Goal: Task Accomplishment & Management: Manage account settings

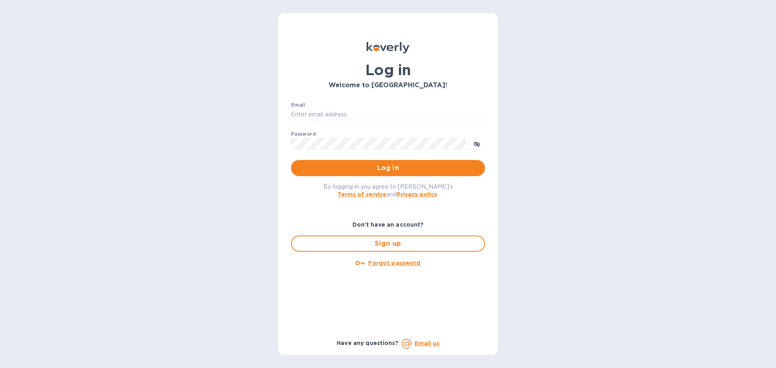
type input "richard.coleman@refreshgl.com"
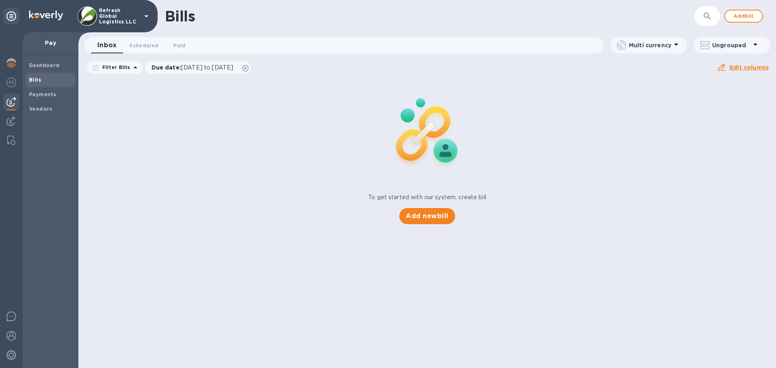
click at [85, 14] on img at bounding box center [87, 15] width 19 height 19
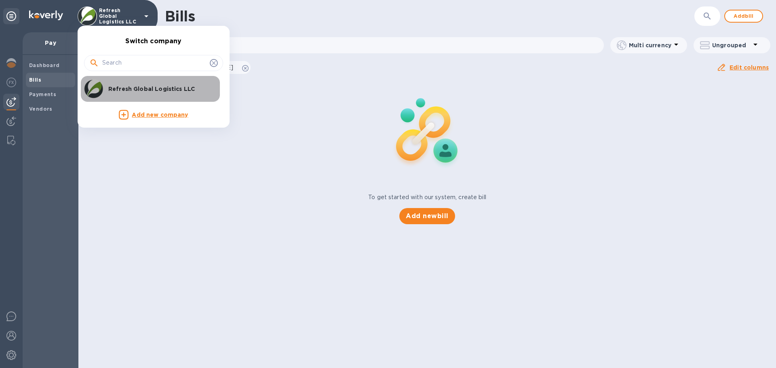
click at [124, 93] on div "Refresh Global Logistics LLC" at bounding box center [147, 88] width 126 height 19
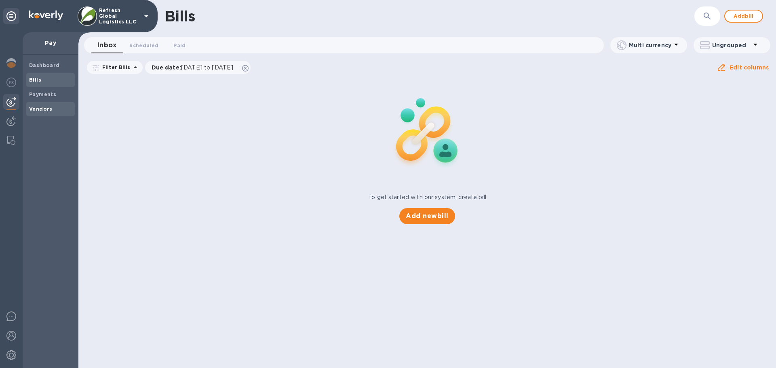
click at [38, 107] on b "Vendors" at bounding box center [40, 109] width 23 height 6
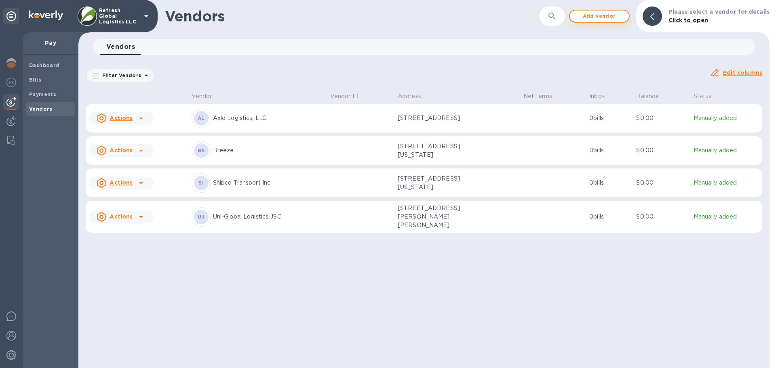
click at [606, 15] on span "Add vendor" at bounding box center [599, 16] width 46 height 10
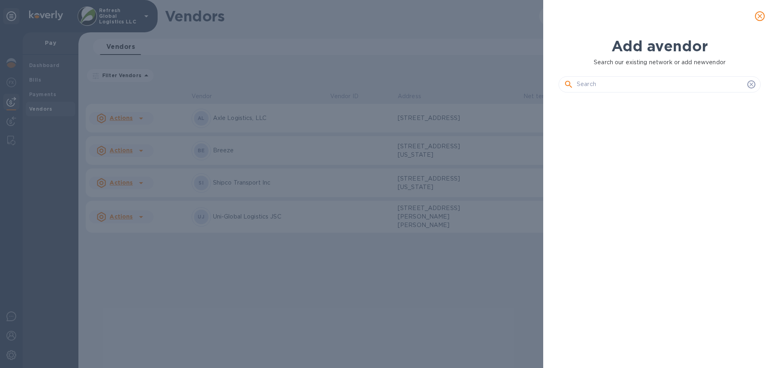
scroll to position [242, 205]
click at [578, 84] on input "text" at bounding box center [659, 84] width 167 height 12
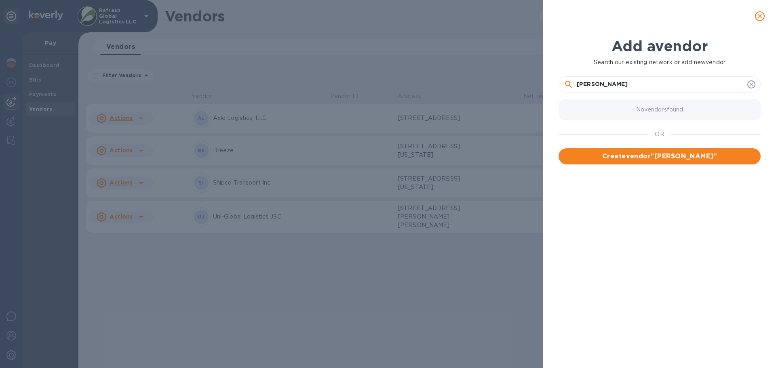
type input "Lisa Ragan"
